Goal: Information Seeking & Learning: Learn about a topic

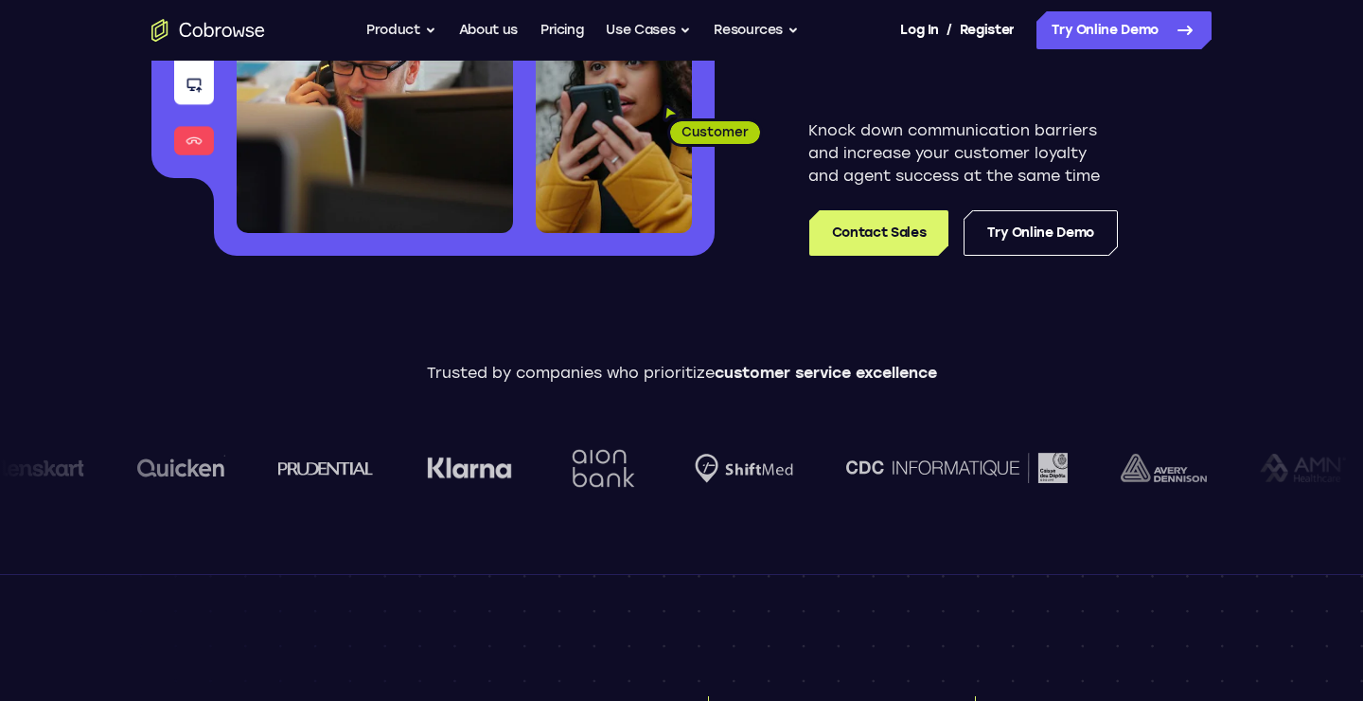
scroll to position [384, 0]
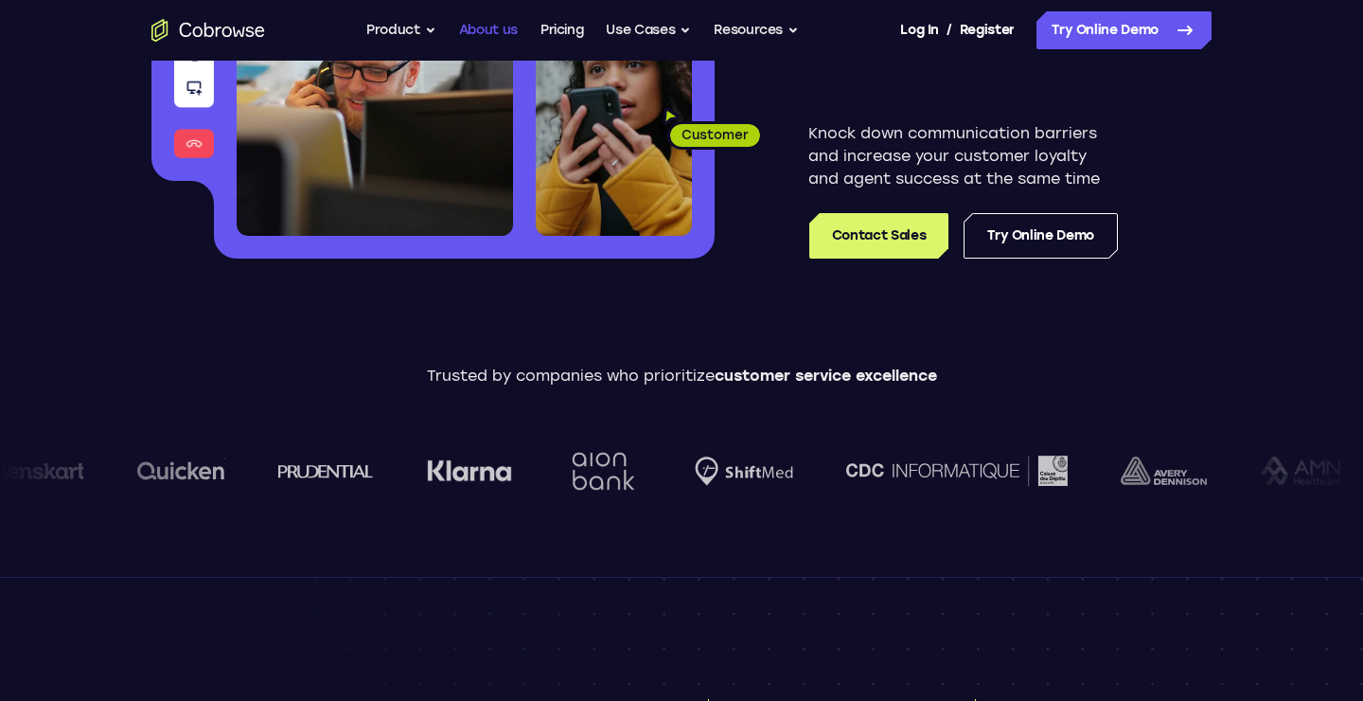
click at [495, 34] on link "About us" at bounding box center [488, 30] width 59 height 38
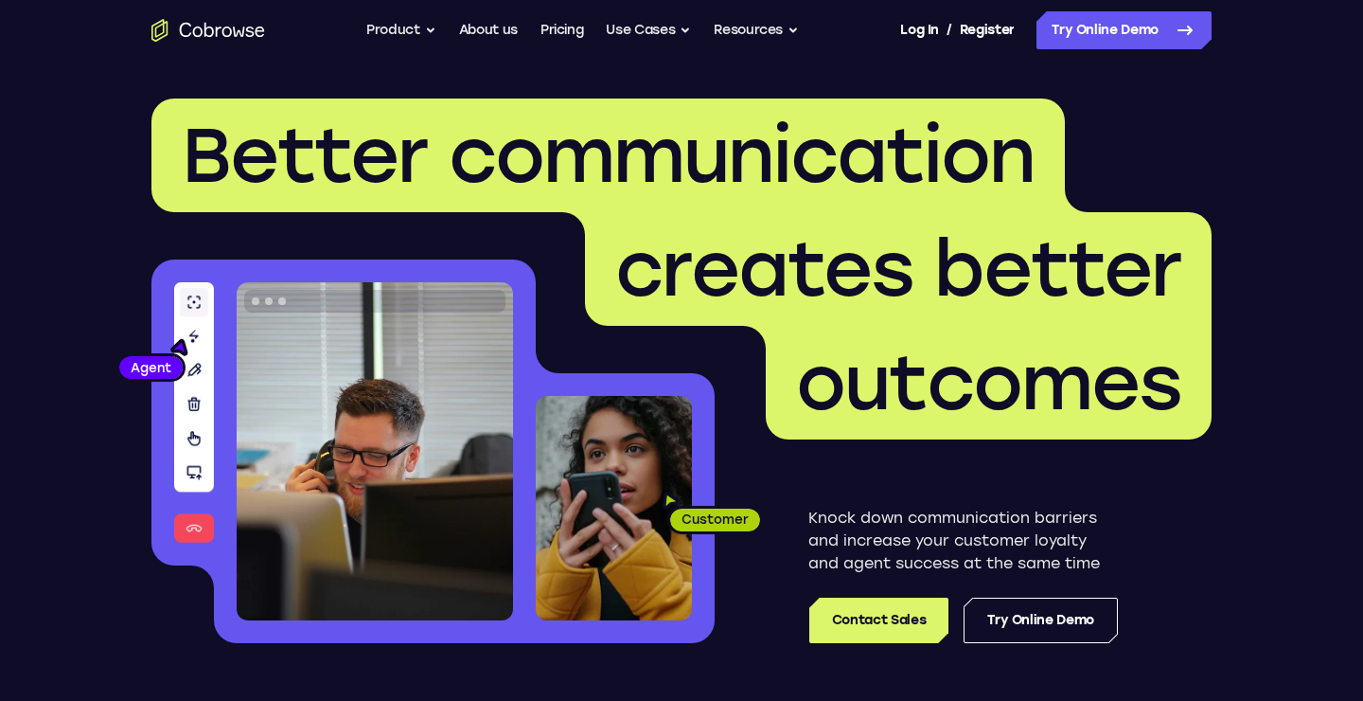
scroll to position [277, 0]
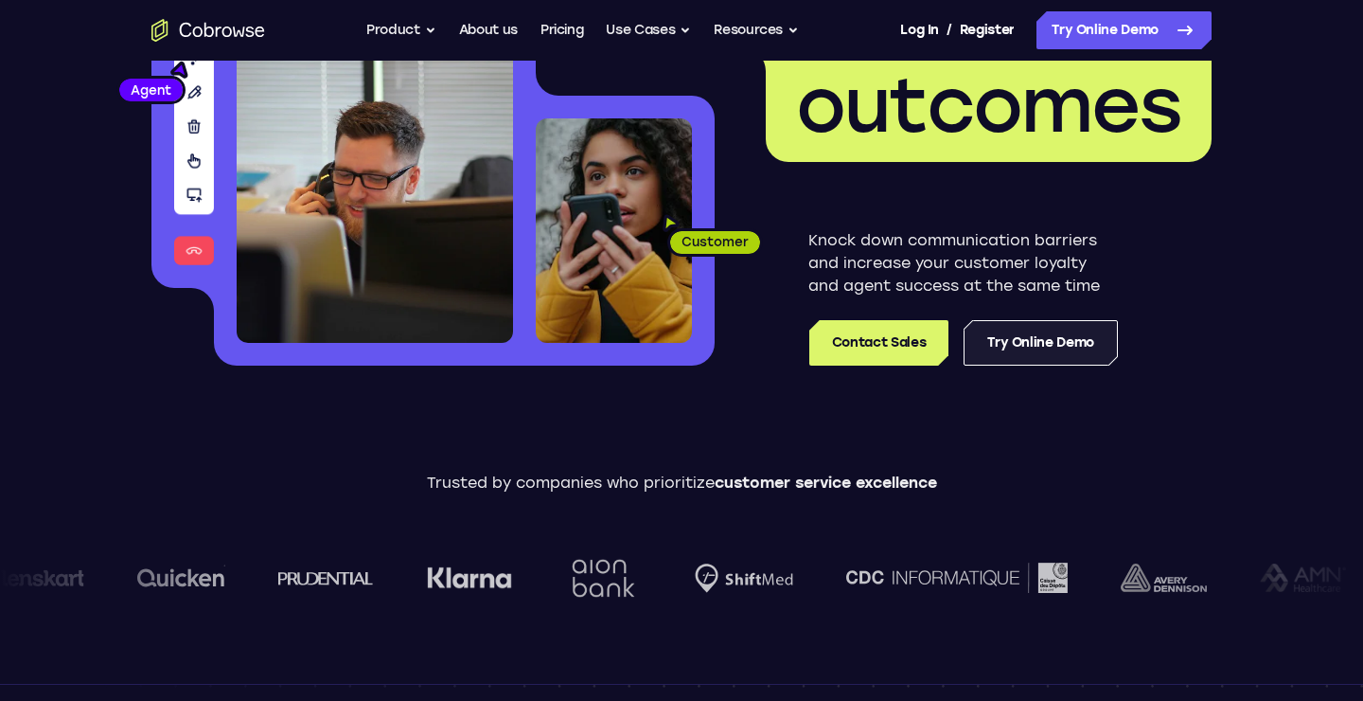
click at [1054, 332] on link "Try Online Demo" at bounding box center [1041, 342] width 154 height 45
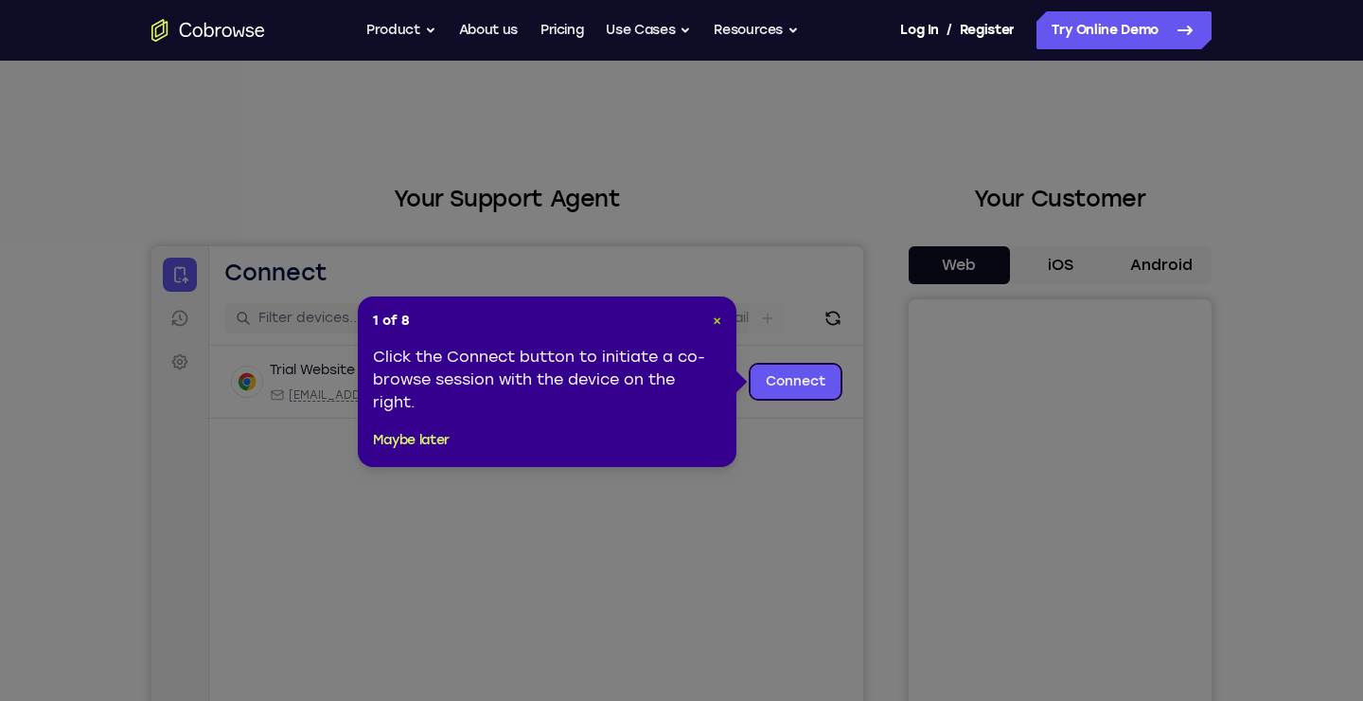
click at [720, 320] on span "×" at bounding box center [717, 320] width 9 height 16
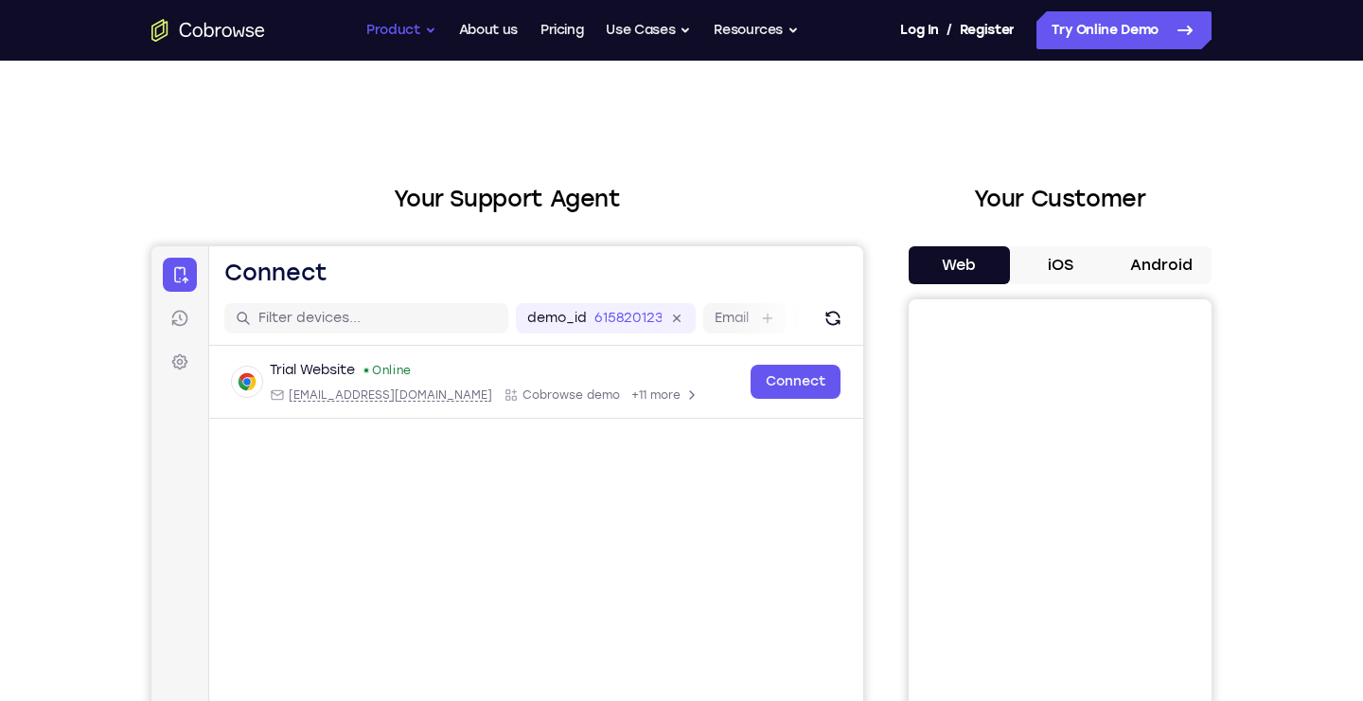
click at [415, 23] on button "Product" at bounding box center [401, 30] width 70 height 38
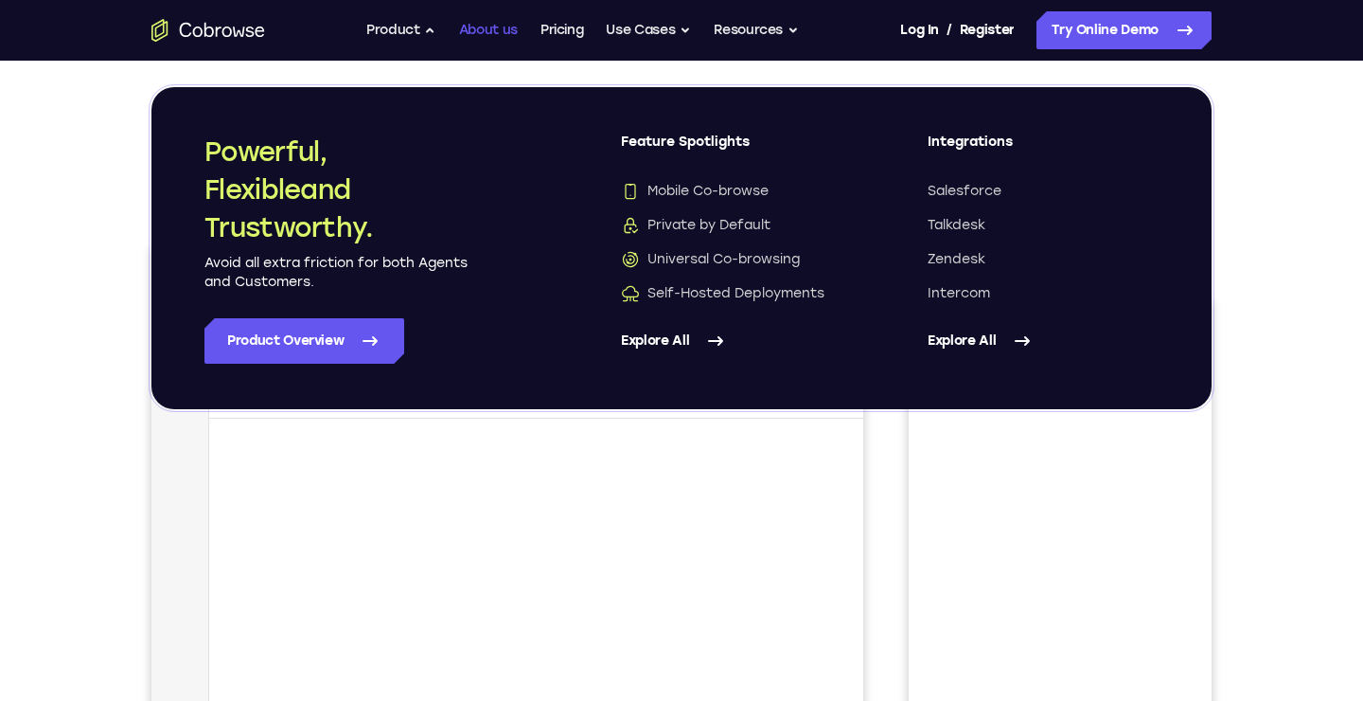
click at [490, 25] on link "About us" at bounding box center [488, 30] width 59 height 38
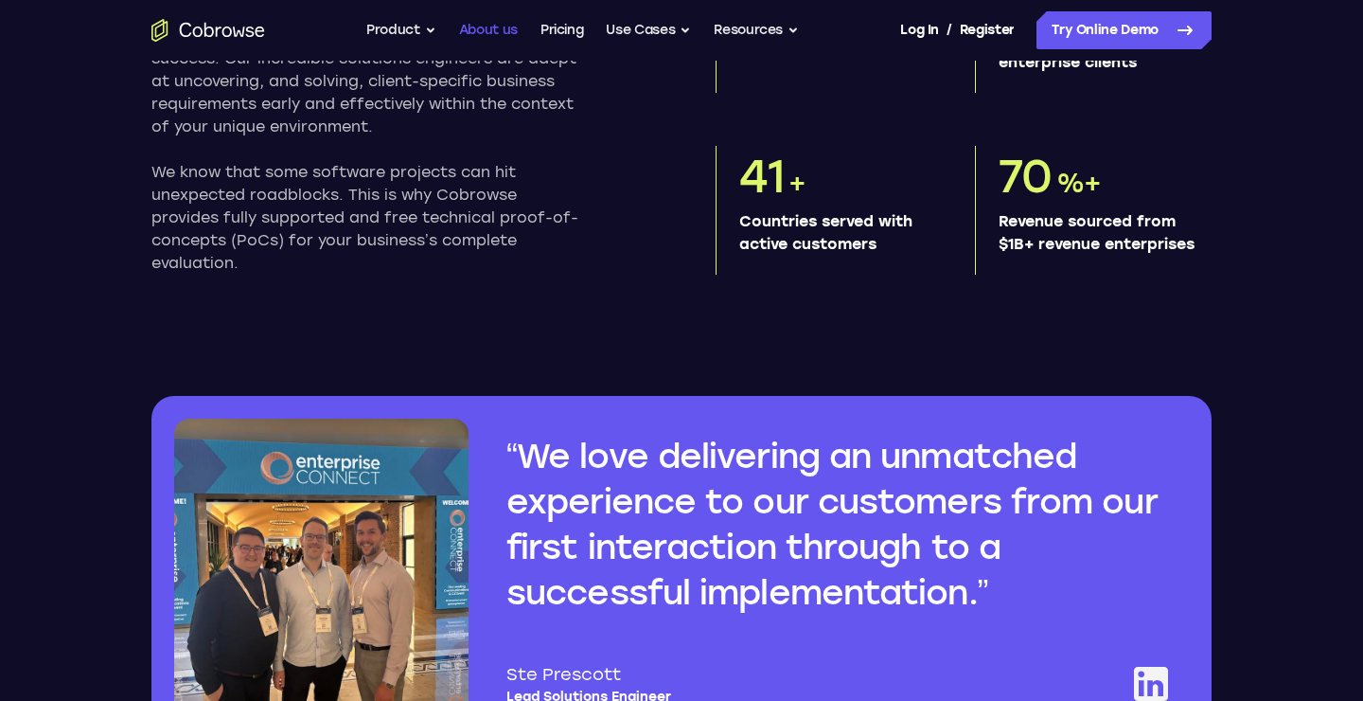
scroll to position [1475, 0]
